Goal: Connect with others: Participate in discussion

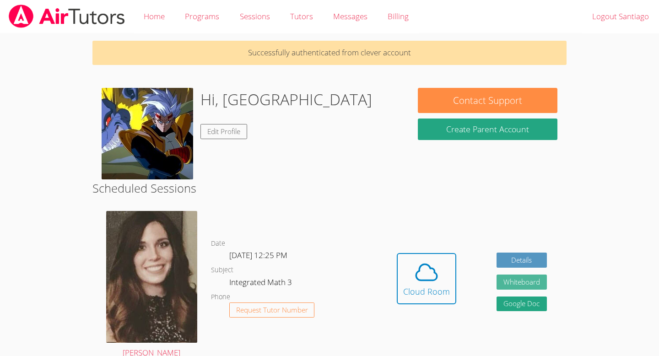
click at [541, 281] on button "Whiteboard" at bounding box center [522, 282] width 50 height 15
click at [514, 282] on button "Whiteboard" at bounding box center [522, 282] width 50 height 15
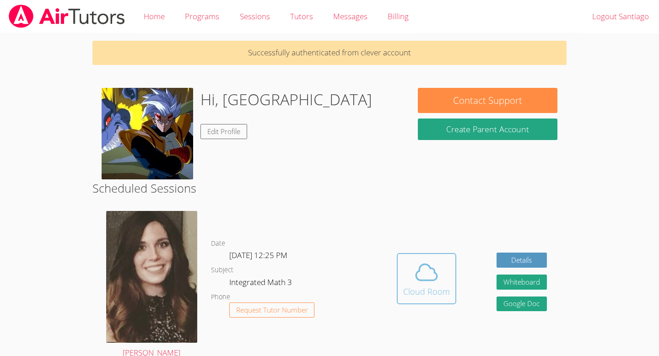
click at [427, 290] on div "Cloud Room" at bounding box center [426, 291] width 47 height 13
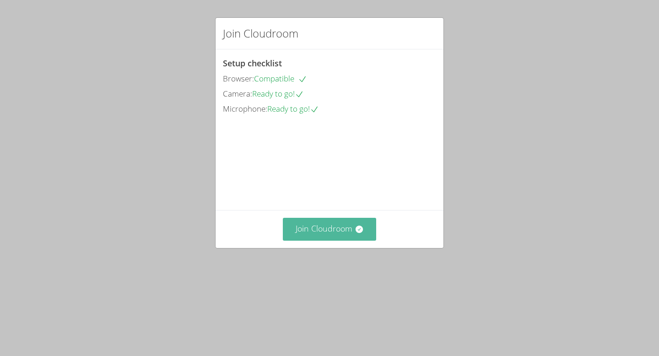
click at [334, 240] on button "Join Cloudroom" at bounding box center [330, 229] width 94 height 22
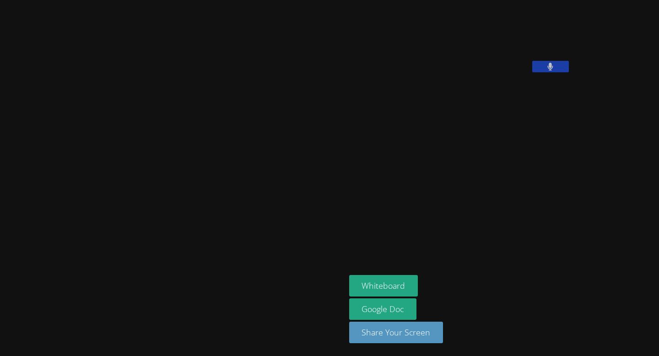
click at [548, 70] on icon at bounding box center [550, 67] width 5 height 8
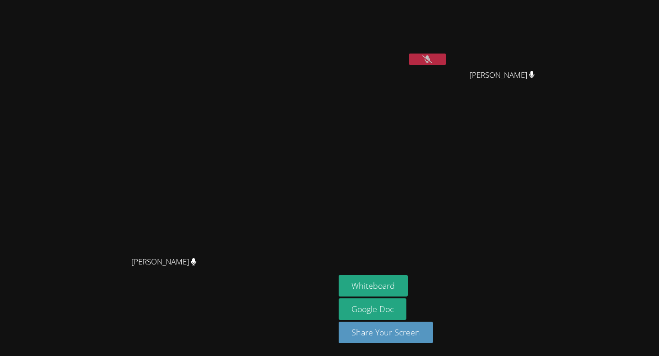
click at [430, 53] on video at bounding box center [393, 34] width 109 height 61
click at [428, 60] on icon at bounding box center [428, 59] width 10 height 8
click at [446, 57] on button at bounding box center [427, 59] width 37 height 11
click at [408, 282] on button "Whiteboard" at bounding box center [373, 286] width 69 height 22
click at [446, 60] on button at bounding box center [427, 59] width 37 height 11
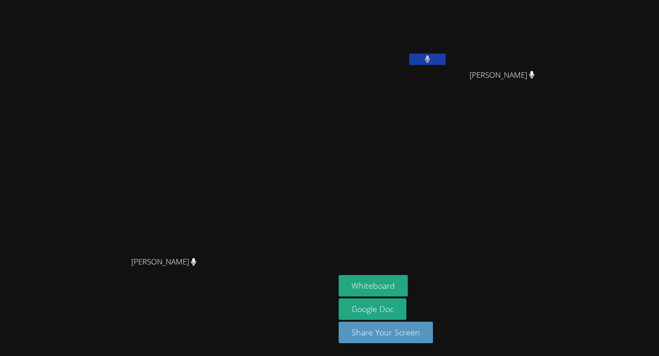
click at [446, 60] on button at bounding box center [427, 59] width 37 height 11
click at [432, 58] on icon at bounding box center [428, 59] width 10 height 8
click at [430, 57] on icon at bounding box center [427, 59] width 5 height 8
